Goal: Task Accomplishment & Management: Complete application form

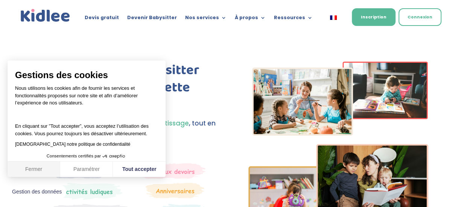
click at [50, 171] on button "Fermer" at bounding box center [34, 170] width 53 height 16
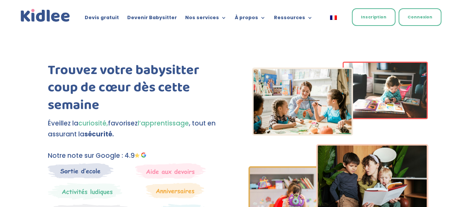
click at [387, 20] on link "Inscription" at bounding box center [374, 17] width 44 height 18
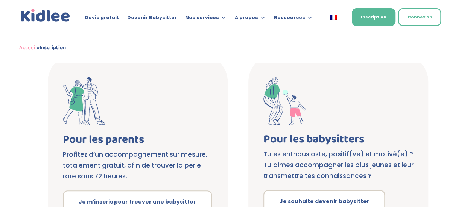
click at [451, 102] on div "Inscription Nous créons la solution de garde d’enfants pour tous, que vous en a…" at bounding box center [238, 100] width 476 height 330
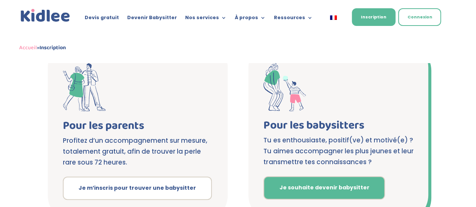
click at [346, 183] on link "Je souhaite devenir babysitter" at bounding box center [323, 187] width 121 height 23
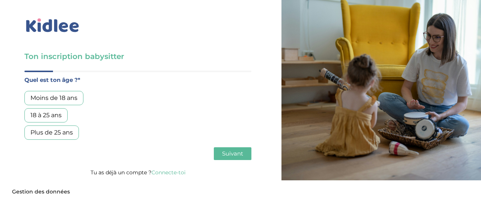
click at [57, 116] on div "18 à 25 ans" at bounding box center [45, 115] width 43 height 14
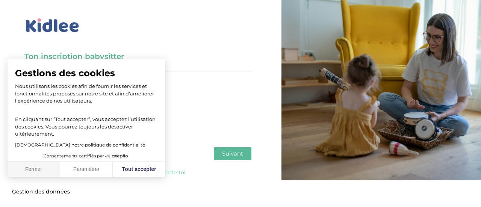
click at [29, 168] on button "Fermer" at bounding box center [34, 170] width 53 height 16
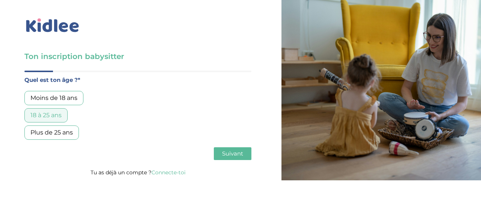
click at [231, 150] on span "Suivant" at bounding box center [232, 153] width 21 height 7
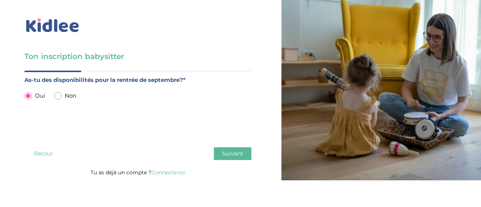
click at [230, 151] on span "Suivant" at bounding box center [232, 153] width 21 height 7
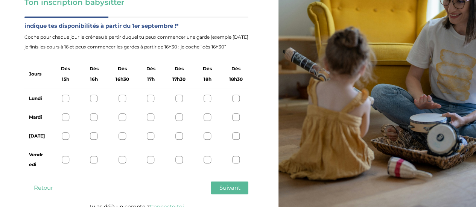
scroll to position [58, 0]
